Goal: Task Accomplishment & Management: Manage account settings

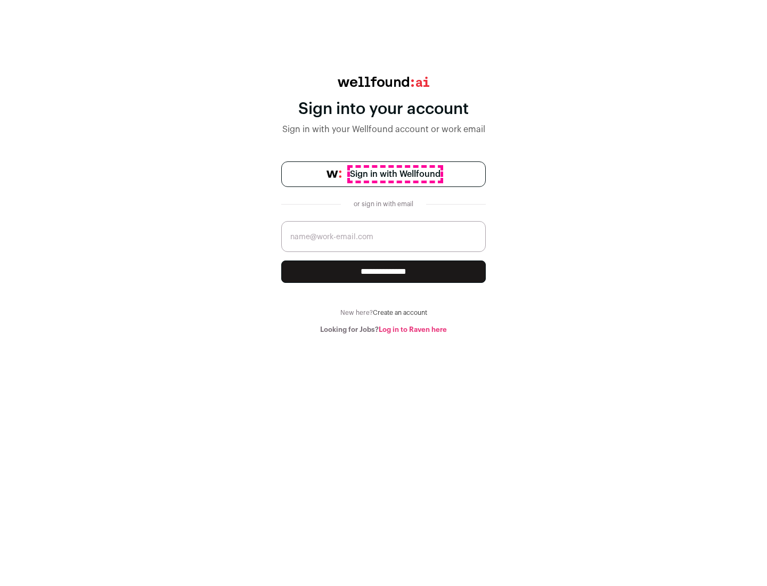
click at [395, 174] on span "Sign in with Wellfound" at bounding box center [395, 174] width 91 height 13
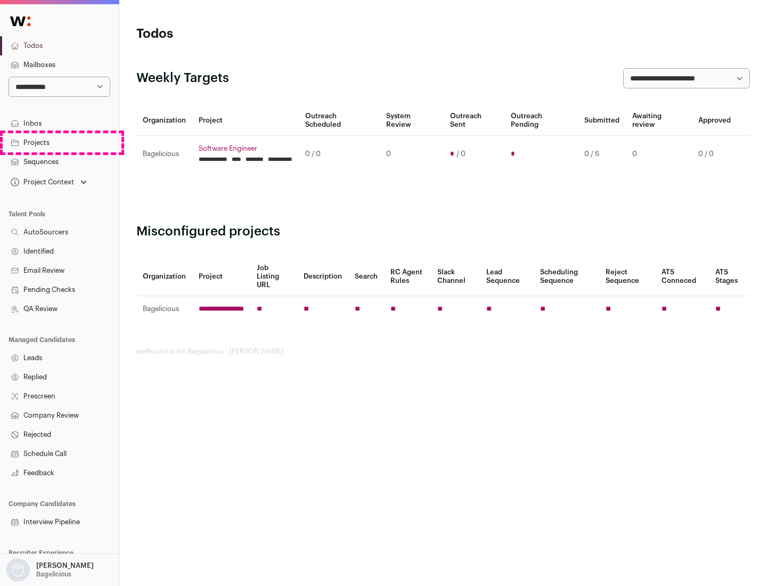
click at [59, 142] on link "Projects" at bounding box center [59, 142] width 119 height 19
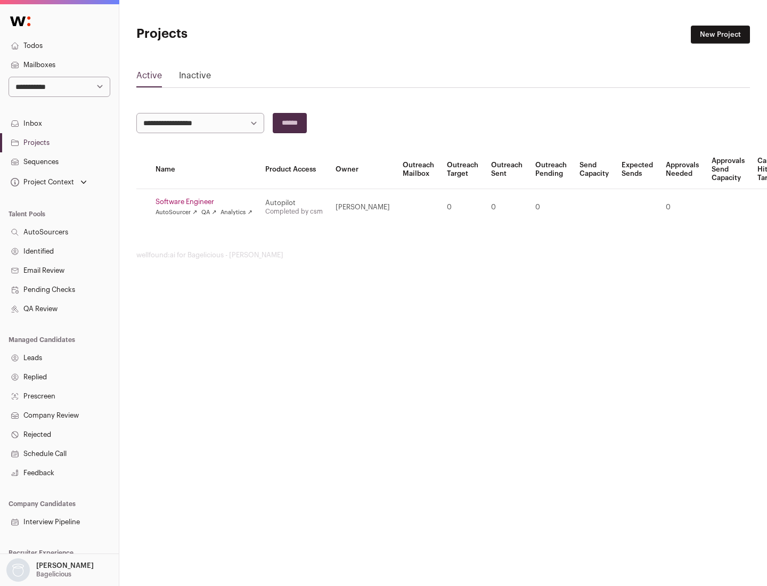
click at [207, 202] on link "Software Engineer" at bounding box center [203, 202] width 97 height 9
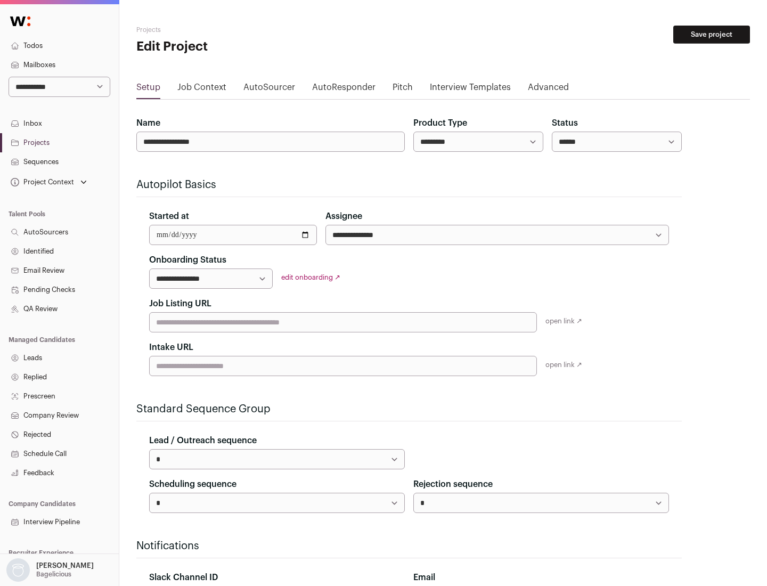
click at [711, 35] on button "Save project" at bounding box center [711, 35] width 77 height 18
